Goal: Navigation & Orientation: Find specific page/section

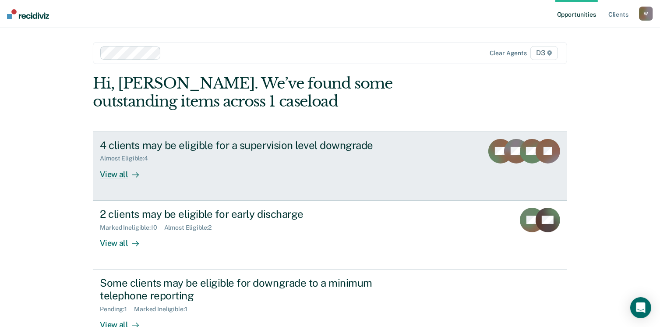
click at [119, 174] on div "View all" at bounding box center [124, 170] width 49 height 17
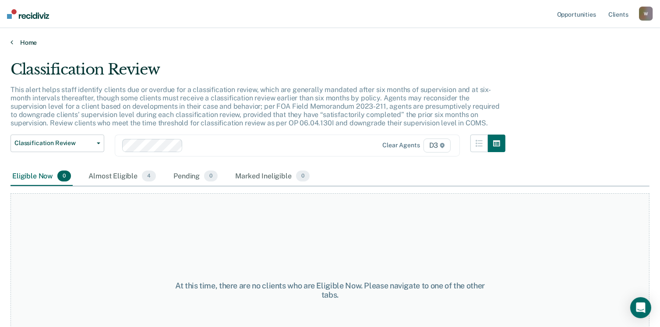
click at [26, 44] on link "Home" at bounding box center [330, 43] width 639 height 8
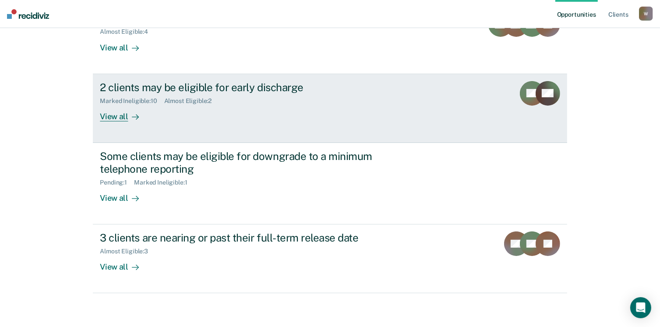
scroll to position [127, 0]
click at [121, 114] on div "View all" at bounding box center [124, 112] width 49 height 17
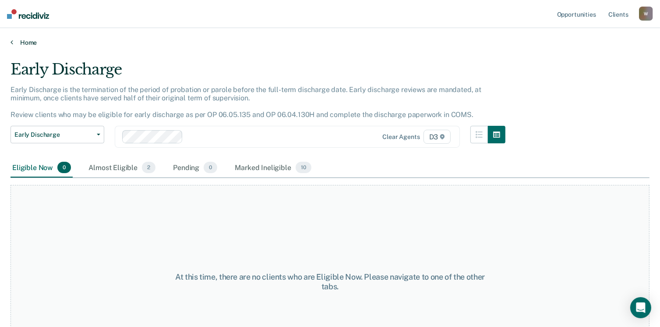
click at [37, 41] on link "Home" at bounding box center [330, 43] width 639 height 8
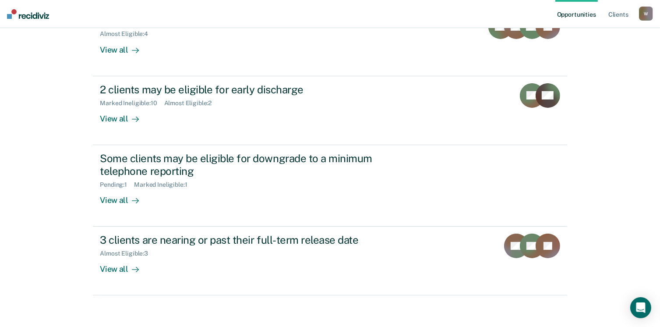
scroll to position [127, 0]
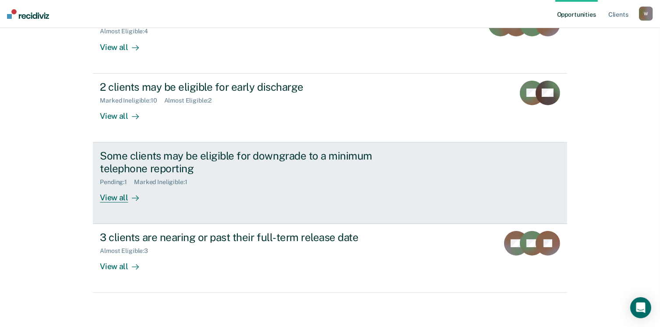
click at [121, 198] on div "View all" at bounding box center [124, 193] width 49 height 17
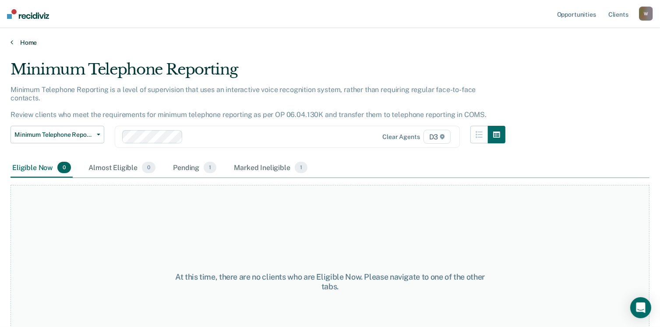
click at [27, 43] on link "Home" at bounding box center [330, 43] width 639 height 8
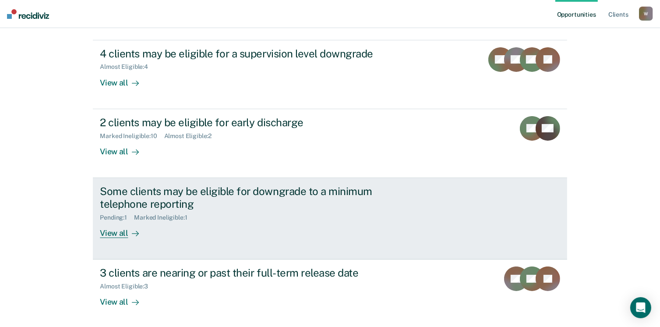
scroll to position [127, 0]
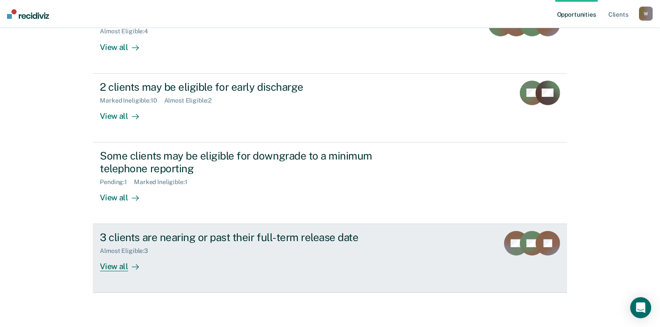
click at [112, 262] on div "View all" at bounding box center [124, 263] width 49 height 17
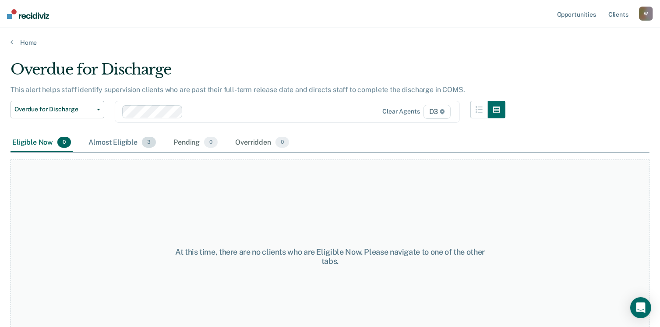
click at [122, 141] on div "Almost Eligible 3" at bounding box center [122, 142] width 71 height 19
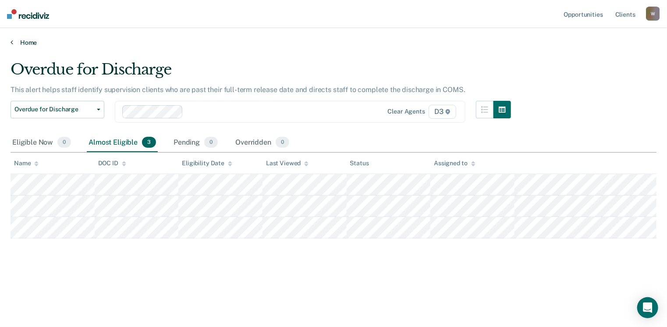
click at [30, 43] on link "Home" at bounding box center [334, 43] width 646 height 8
